Goal: Information Seeking & Learning: Learn about a topic

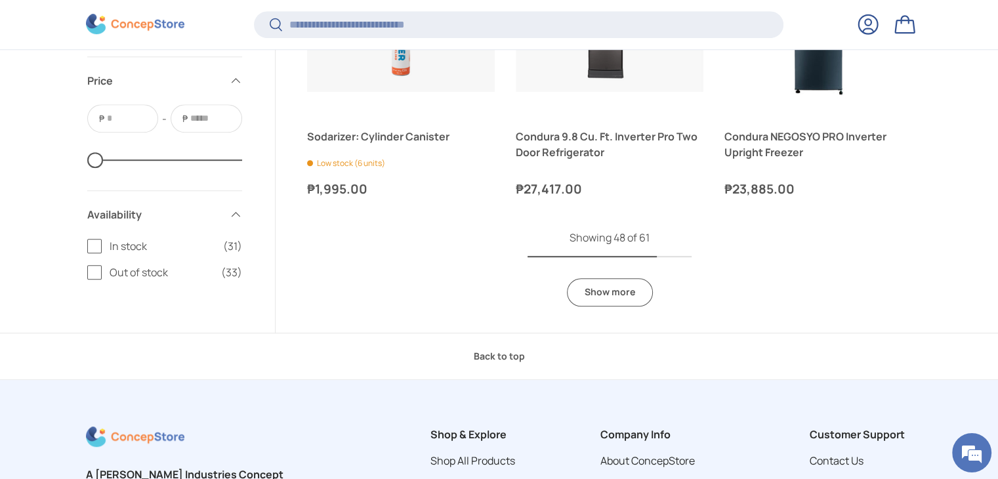
scroll to position [5838, 0]
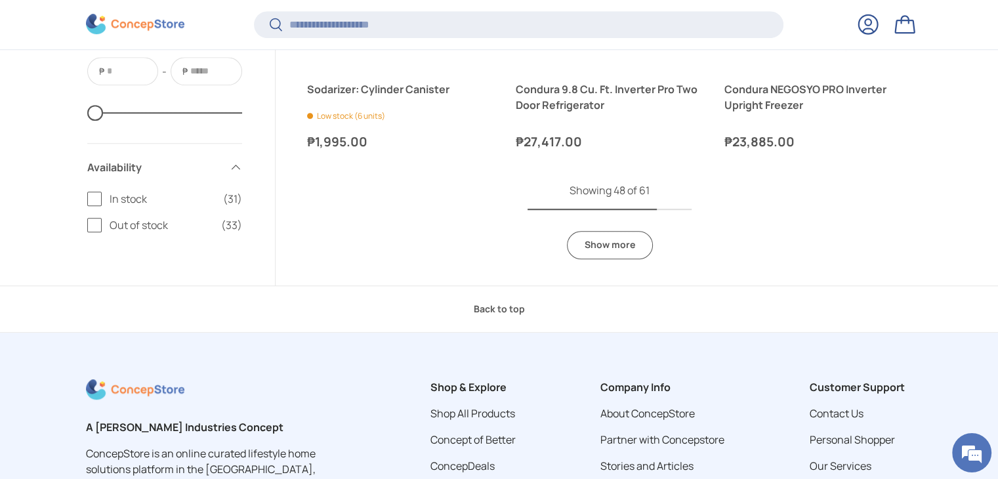
click at [631, 253] on link "Show more" at bounding box center [610, 245] width 86 height 28
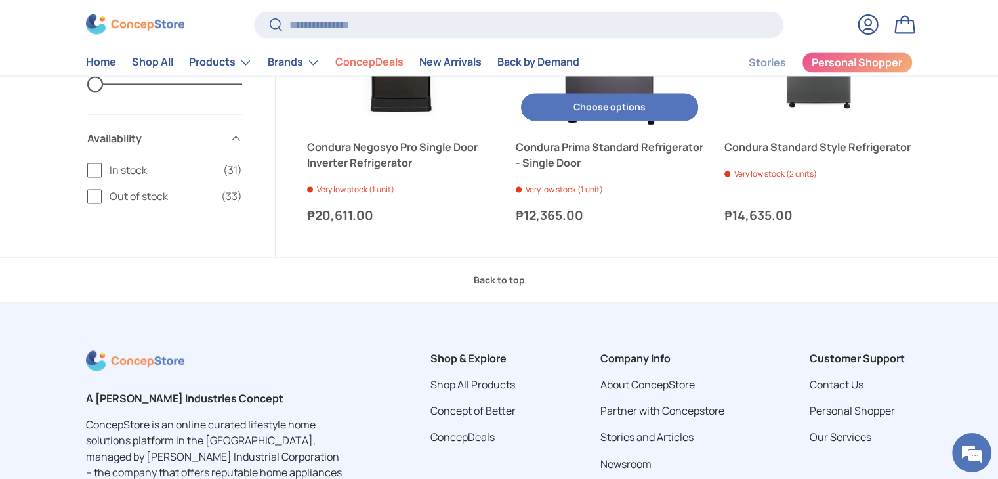
scroll to position [7023, 0]
